Goal: Task Accomplishment & Management: Use online tool/utility

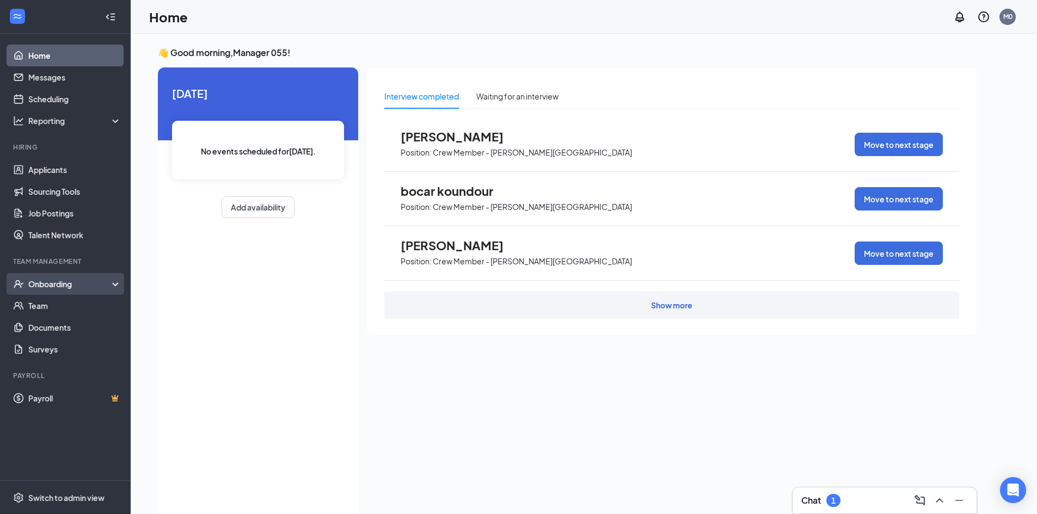
click at [47, 284] on div "Onboarding" at bounding box center [70, 284] width 84 height 11
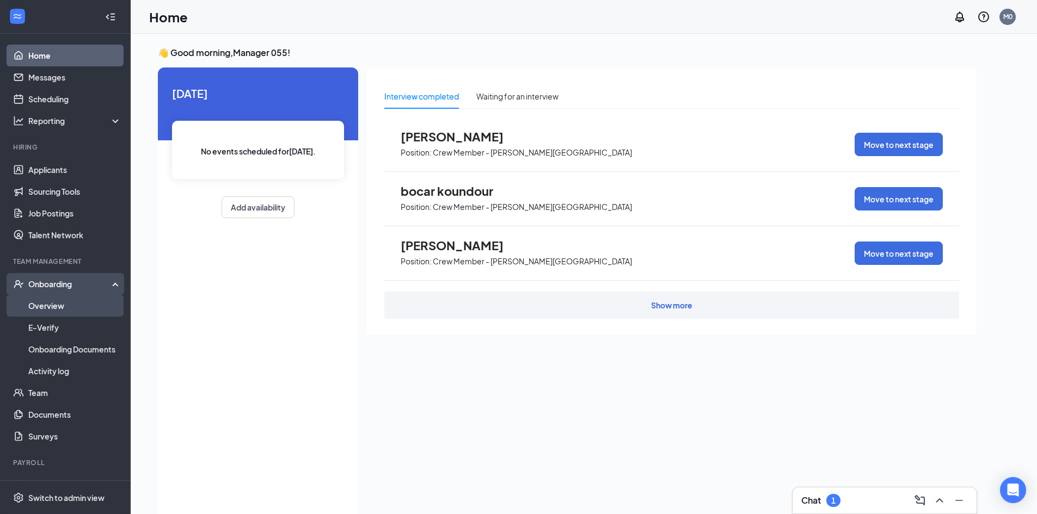
click at [63, 309] on link "Overview" at bounding box center [74, 306] width 93 height 22
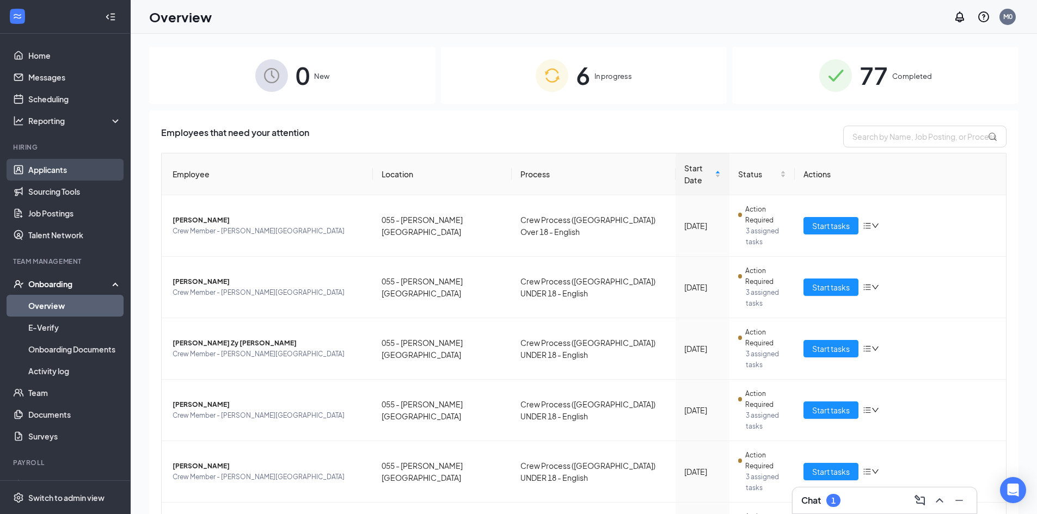
click at [60, 175] on link "Applicants" at bounding box center [74, 170] width 93 height 22
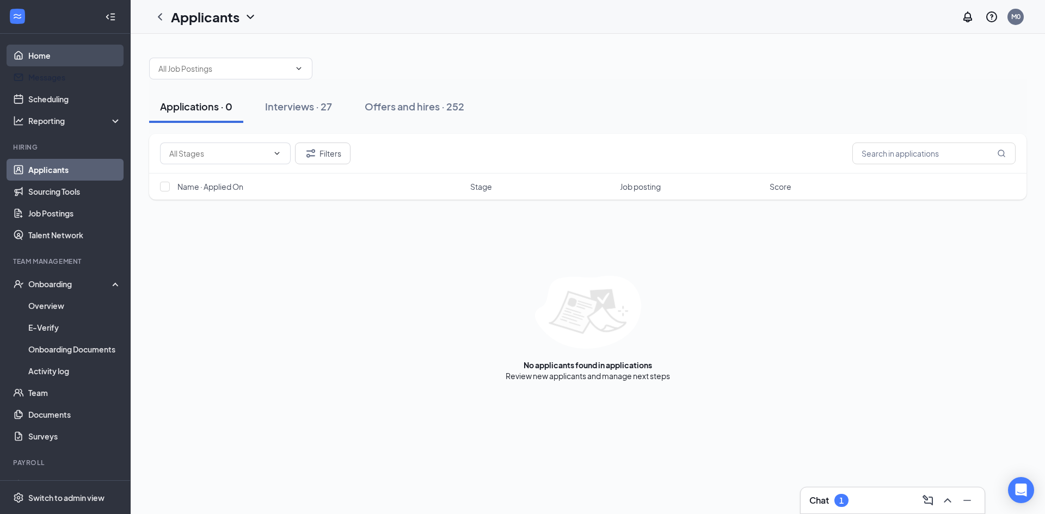
click at [43, 60] on link "Home" at bounding box center [74, 56] width 93 height 22
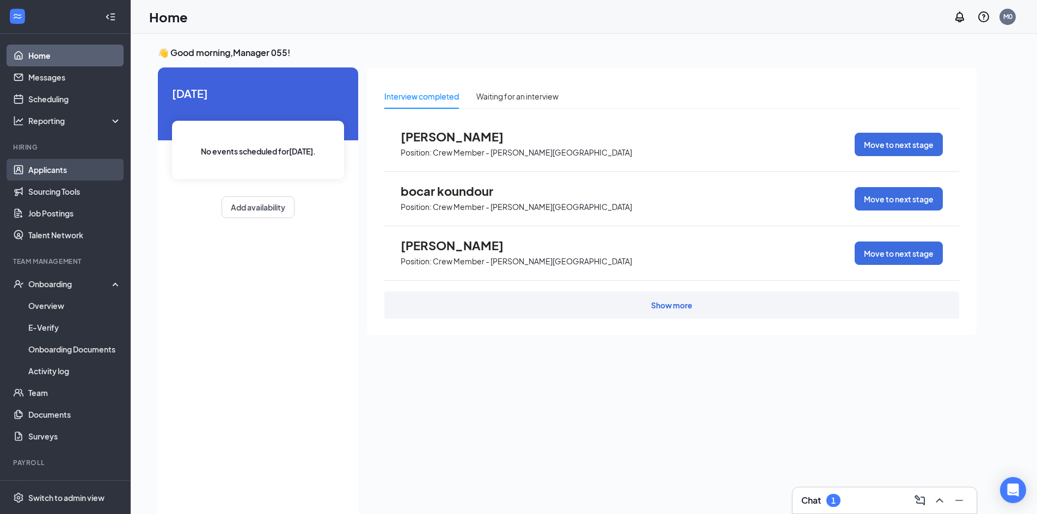
click at [54, 172] on link "Applicants" at bounding box center [74, 170] width 93 height 22
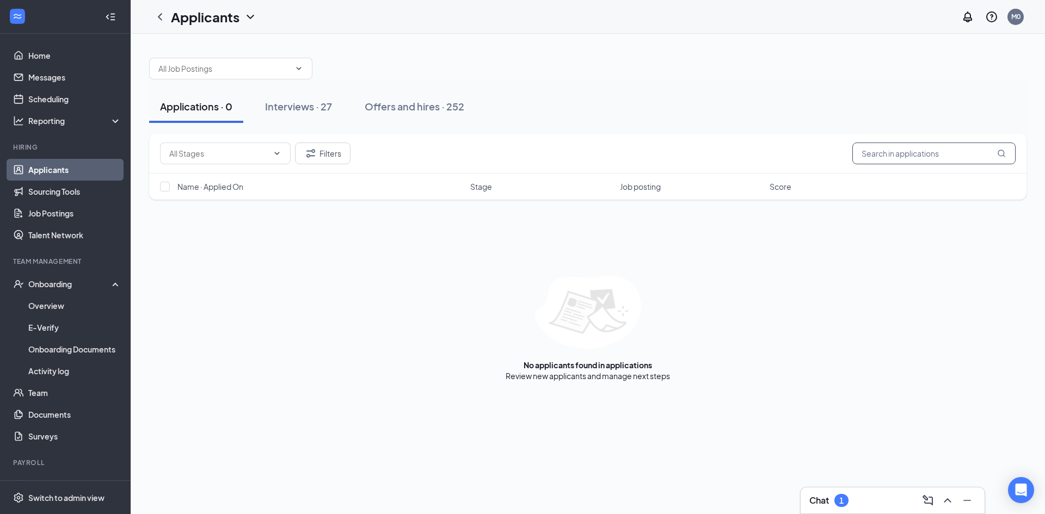
click at [881, 153] on input "text" at bounding box center [933, 154] width 163 height 22
type input "alexi"
click at [330, 120] on button "Interviews · 27" at bounding box center [298, 106] width 89 height 33
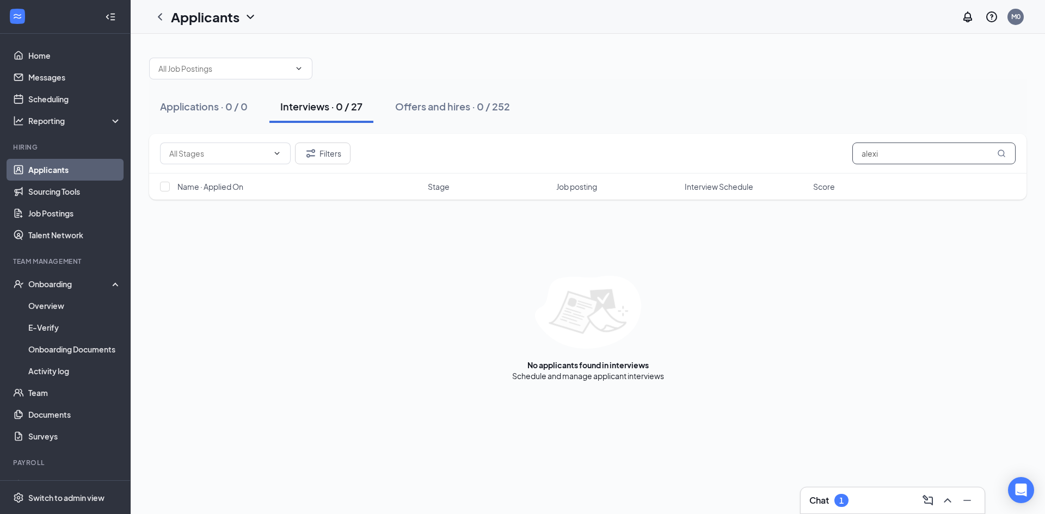
click at [894, 161] on input "alexi" at bounding box center [933, 154] width 163 height 22
click at [477, 121] on button "Offers and hires · 0 / 252" at bounding box center [452, 106] width 137 height 33
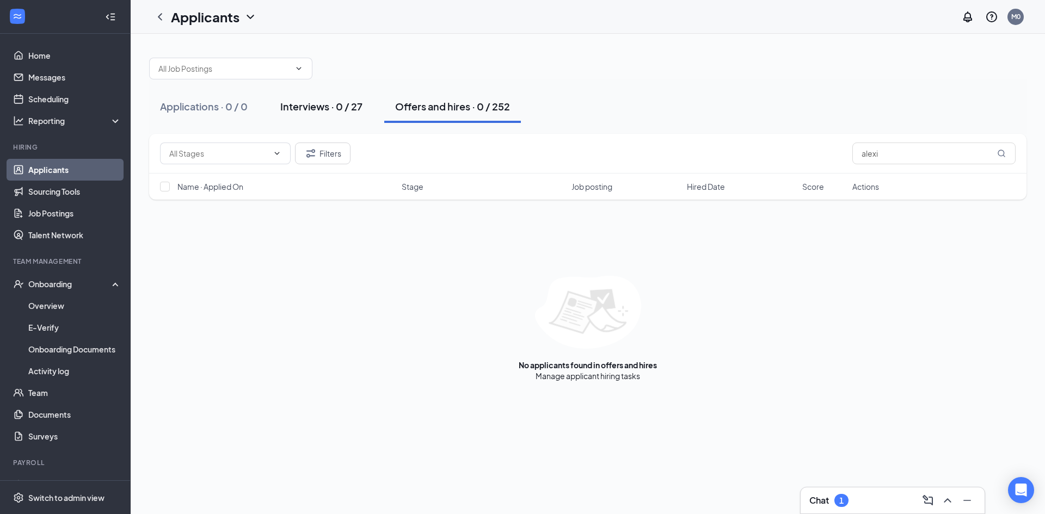
click at [294, 114] on button "Interviews · 0 / 27" at bounding box center [321, 106] width 104 height 33
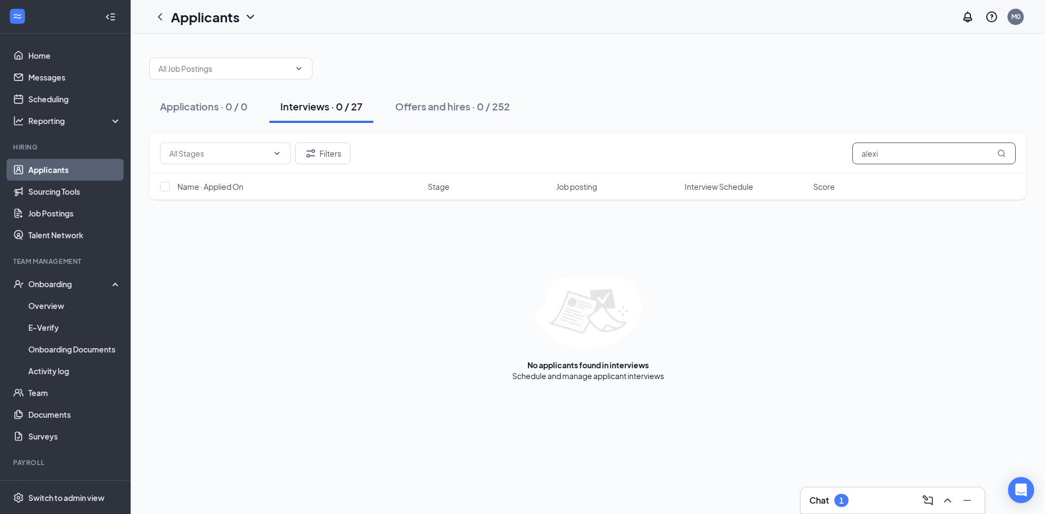
click at [889, 155] on input "alexi" at bounding box center [933, 154] width 163 height 22
type input "a"
type input "vaolieu"
click at [425, 110] on div "Offers and hires · 0 / 252" at bounding box center [452, 107] width 115 height 14
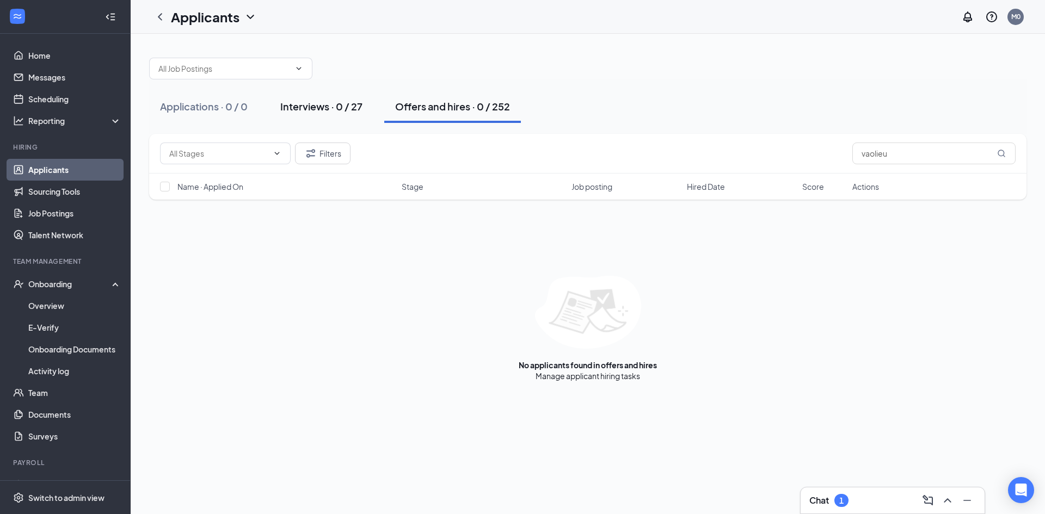
click at [310, 112] on div "Interviews · 0 / 27" at bounding box center [321, 107] width 82 height 14
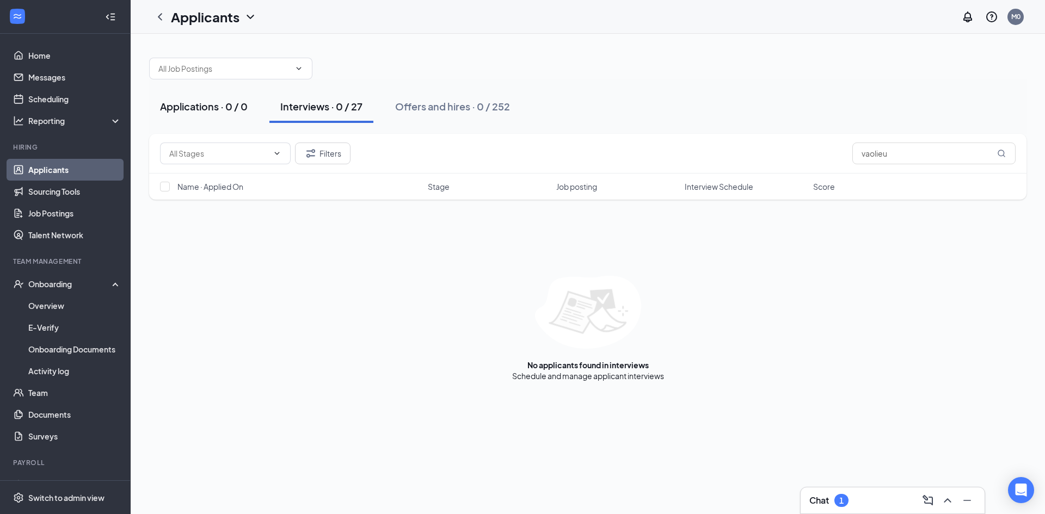
click at [226, 112] on div "Applications · 0 / 0" at bounding box center [204, 107] width 88 height 14
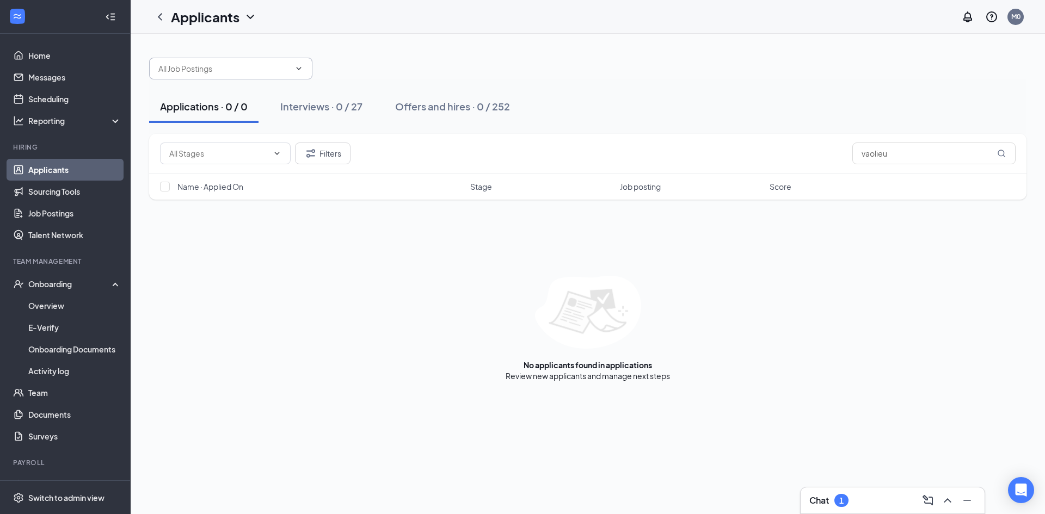
click at [306, 67] on span at bounding box center [230, 69] width 163 height 22
click at [255, 100] on div "Crew Member - [PERSON_NAME][GEOGRAPHIC_DATA] (055 - [PERSON_NAME][GEOGRAPHIC_DA…" at bounding box center [231, 106] width 146 height 36
type input "Crew Member - [PERSON_NAME][GEOGRAPHIC_DATA] (055 - [PERSON_NAME][GEOGRAPHIC_DA…"
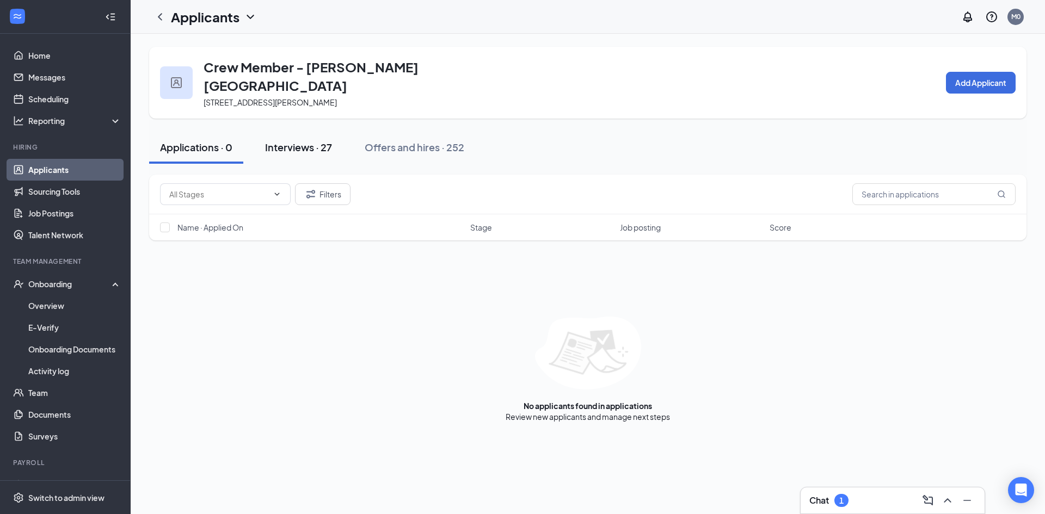
click at [293, 140] on div "Interviews · 27" at bounding box center [298, 147] width 67 height 14
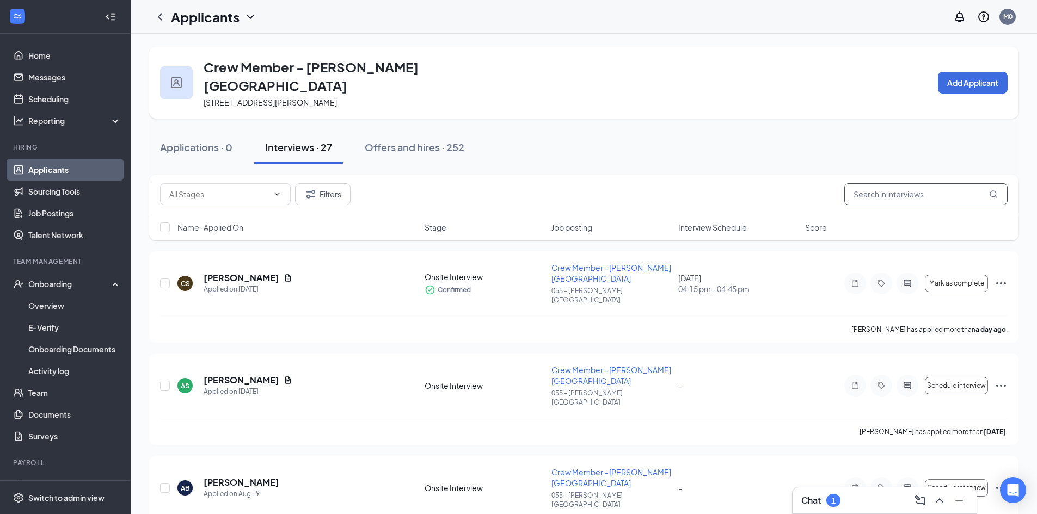
click at [918, 183] on input "text" at bounding box center [925, 194] width 163 height 22
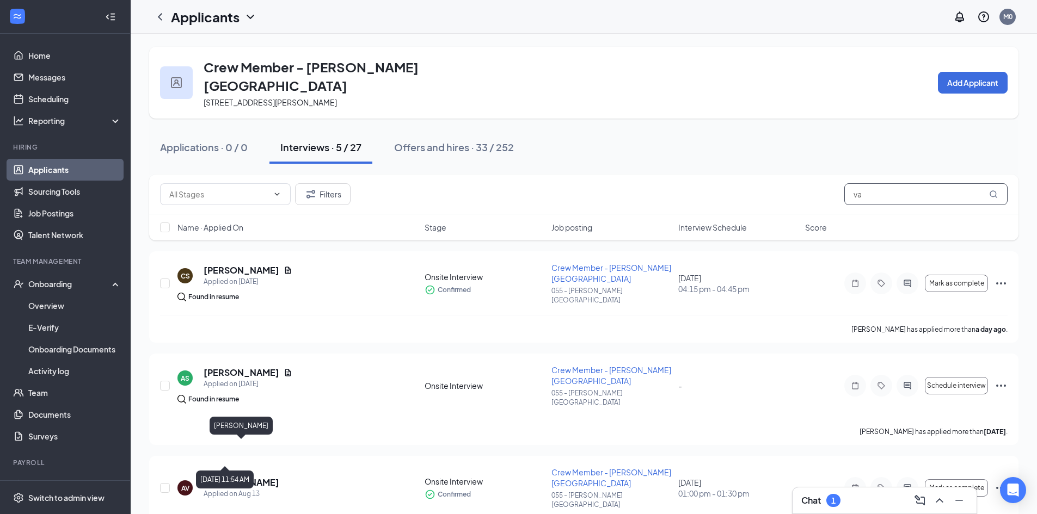
type input "va"
click at [232, 438] on div "[PERSON_NAME]" at bounding box center [241, 428] width 63 height 22
click at [231, 477] on h5 "[PERSON_NAME]" at bounding box center [242, 483] width 76 height 12
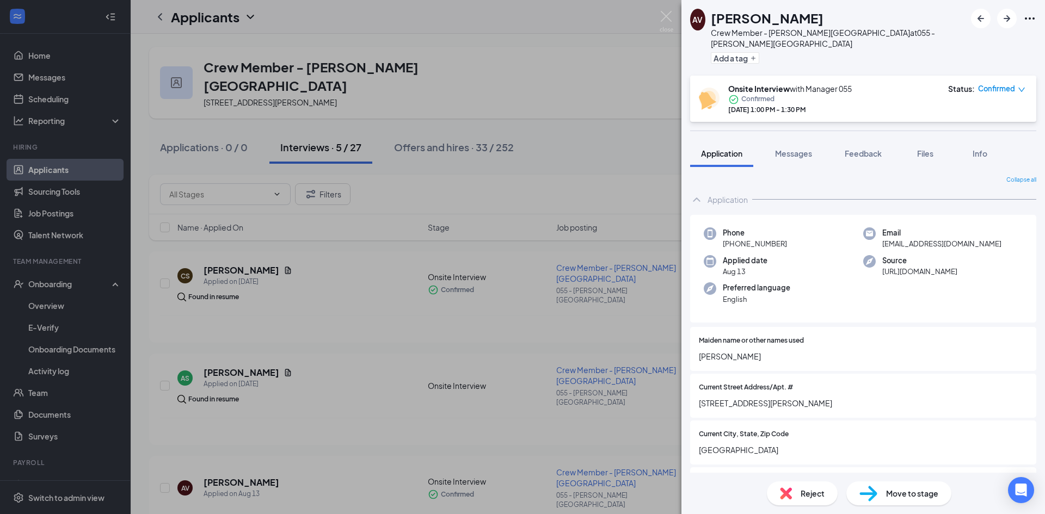
click at [239, 482] on div "AV [PERSON_NAME] Crew Member - [PERSON_NAME][GEOGRAPHIC_DATA] at 055 - [PERSON_…" at bounding box center [522, 257] width 1045 height 514
